Goal: Transaction & Acquisition: Obtain resource

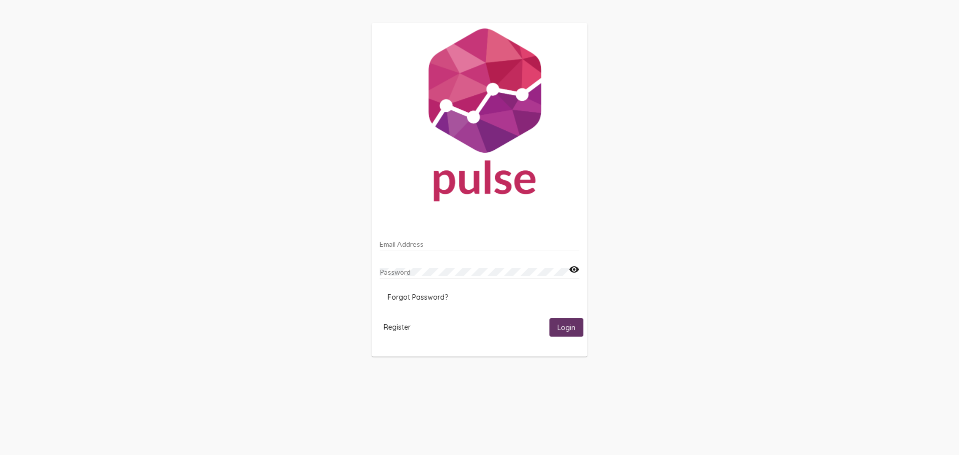
click at [726, 215] on div "Email Address Password visibility Forgot Password? Register Login" at bounding box center [479, 190] width 959 height 380
click at [439, 244] on input "Email Address" at bounding box center [480, 244] width 200 height 8
type input "E"
type input "erika.vazquez@caloptima.org"
click at [549, 318] on button "Login" at bounding box center [566, 327] width 34 height 18
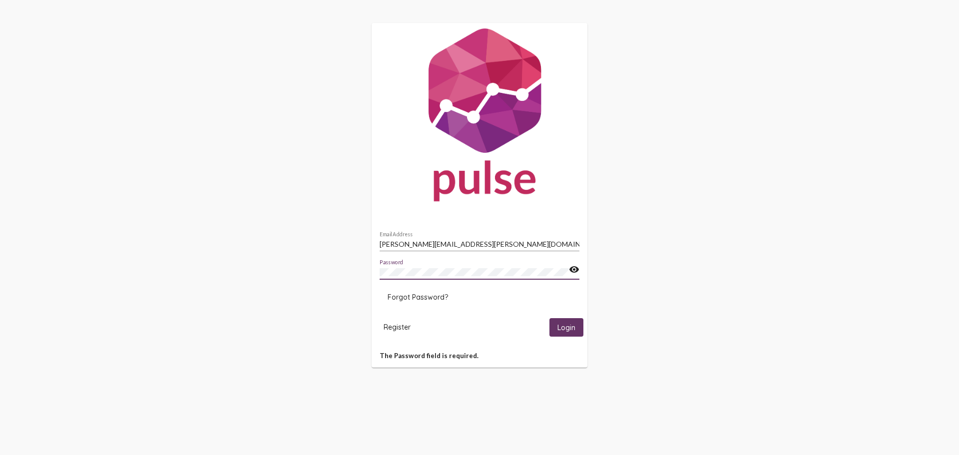
click at [549, 318] on button "Login" at bounding box center [566, 327] width 34 height 18
click at [572, 266] on mat-icon "visibility" at bounding box center [574, 270] width 10 height 12
click at [301, 293] on div "erika.vazquez@caloptima.org Email Address Password visibility_off Forgot Passwo…" at bounding box center [479, 195] width 959 height 391
click at [549, 318] on button "Login" at bounding box center [566, 327] width 34 height 18
click at [436, 297] on span "Forgot Password?" at bounding box center [418, 297] width 60 height 9
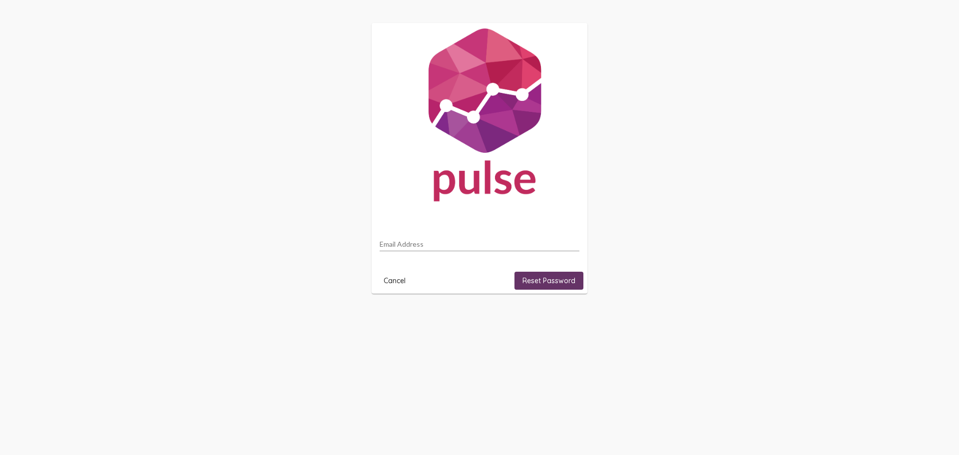
click at [450, 246] on input "Email Address" at bounding box center [480, 244] width 200 height 8
type input "erika.vazquez@caloptima.org"
click at [554, 280] on span "Reset Password" at bounding box center [548, 280] width 53 height 9
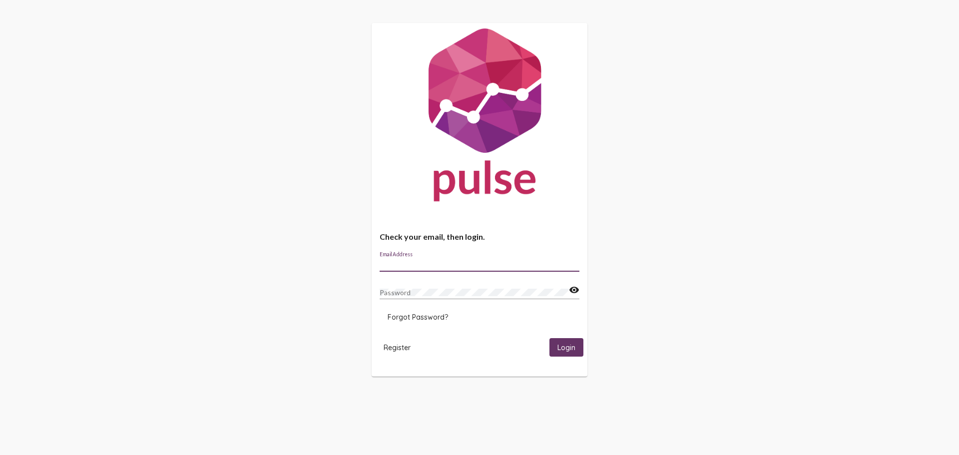
click at [438, 262] on input "Email Address" at bounding box center [480, 264] width 200 height 8
type input "v"
type input "erika.vazquez@caloptima.org"
click at [549, 338] on button "Login" at bounding box center [566, 347] width 34 height 18
click at [573, 348] on span "Login" at bounding box center [566, 347] width 18 height 9
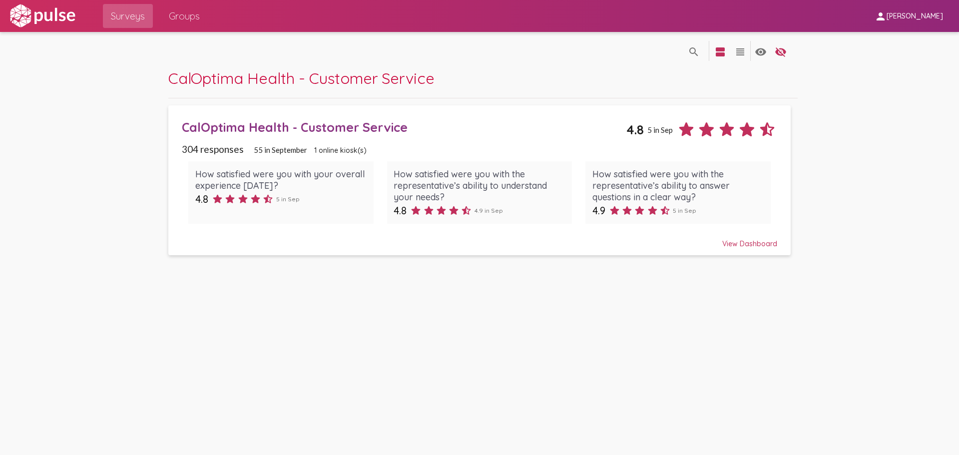
click at [746, 241] on div "View Dashboard" at bounding box center [479, 239] width 595 height 18
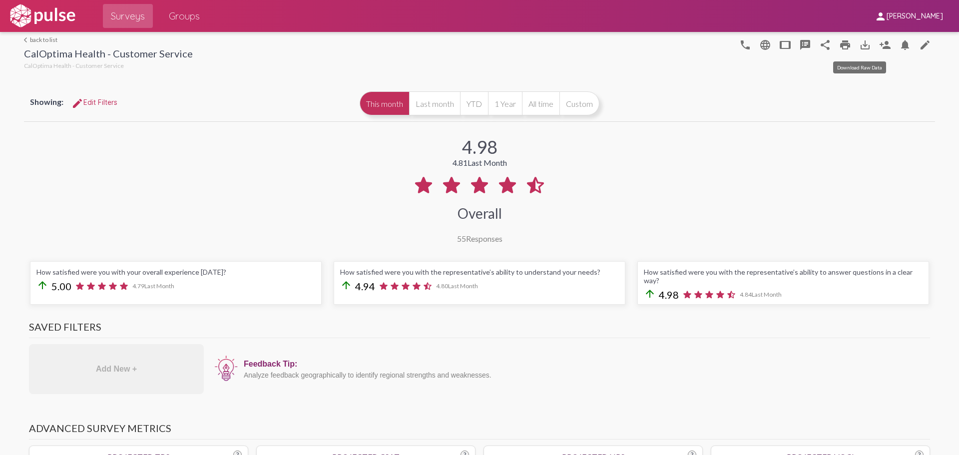
click at [860, 45] on mat-icon "save_alt" at bounding box center [865, 45] width 12 height 12
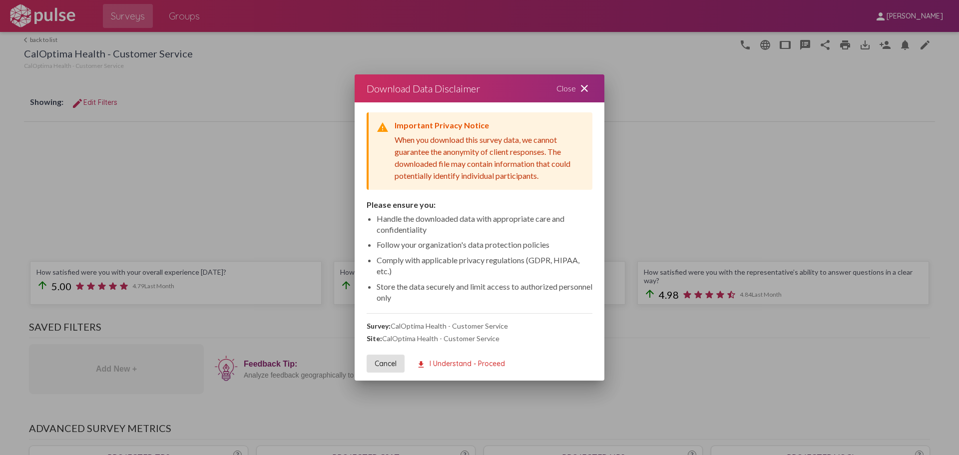
click at [491, 361] on span "download I Understand - Proceed" at bounding box center [461, 363] width 88 height 9
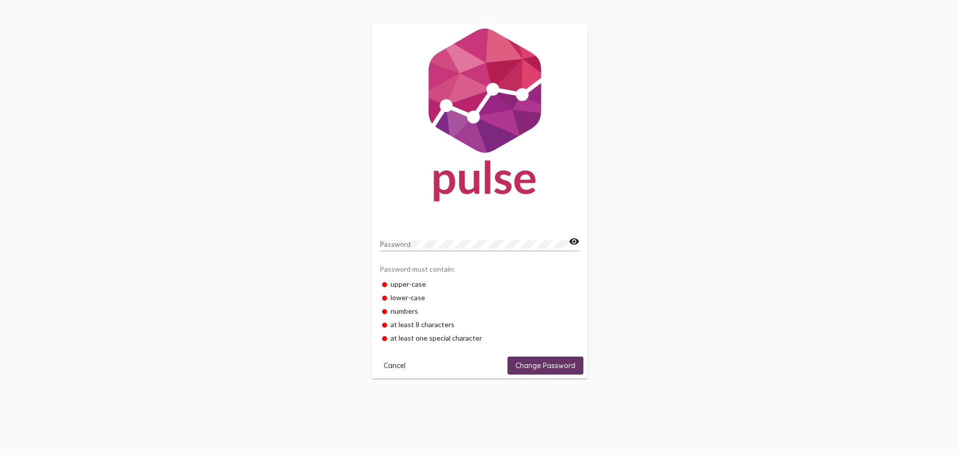
click at [430, 240] on div "Password" at bounding box center [474, 241] width 189 height 19
click at [538, 364] on span "Change Password" at bounding box center [545, 365] width 60 height 9
